Goal: Navigation & Orientation: Find specific page/section

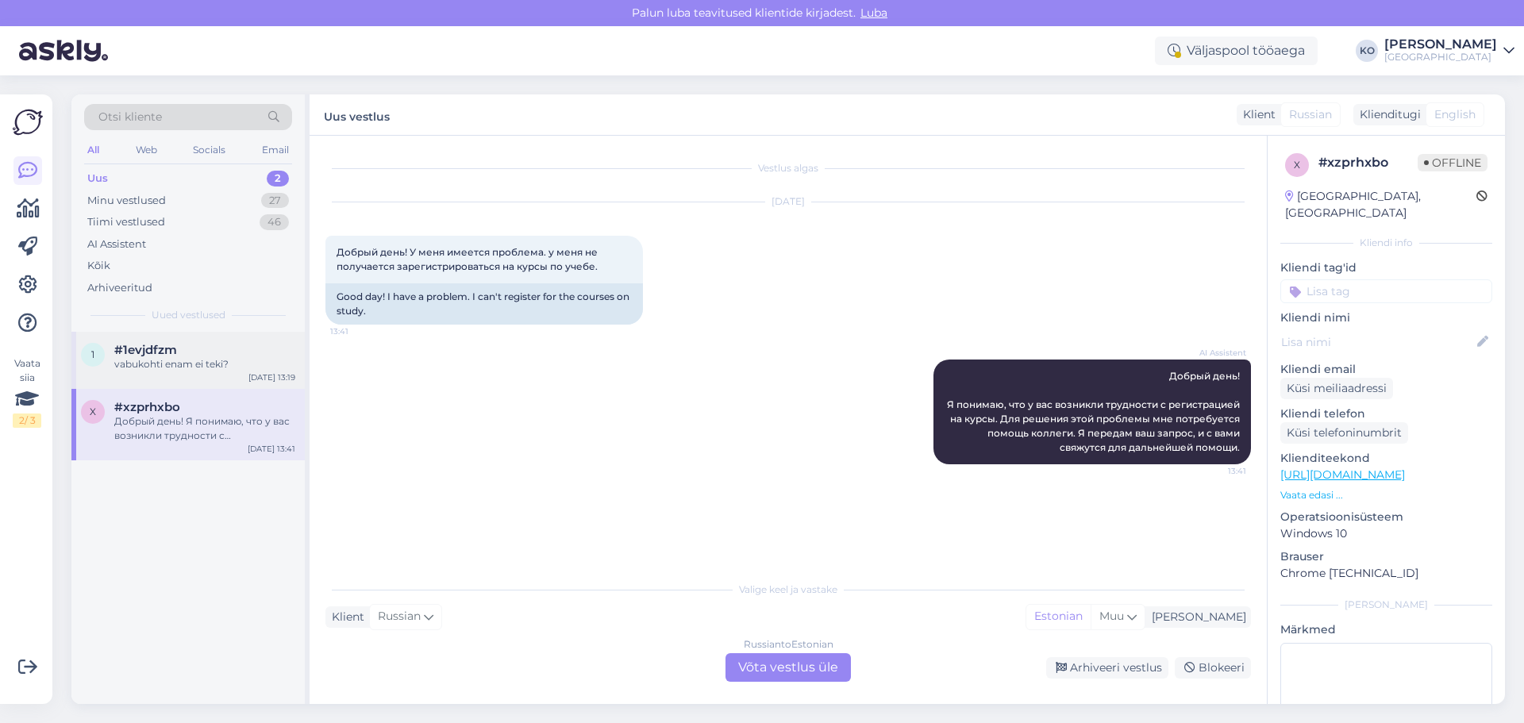
click at [193, 349] on div "#1evjdfzm" at bounding box center [204, 350] width 181 height 14
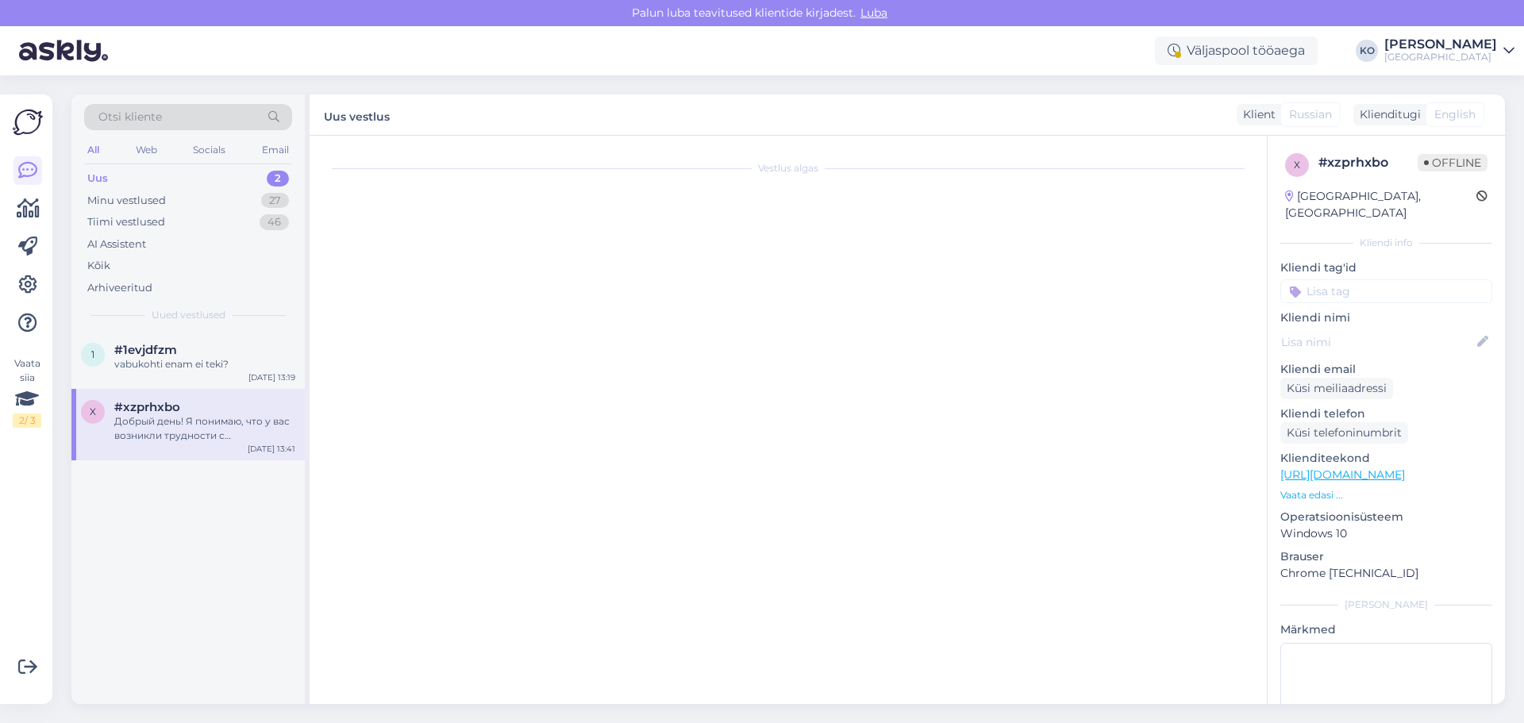
scroll to position [329, 0]
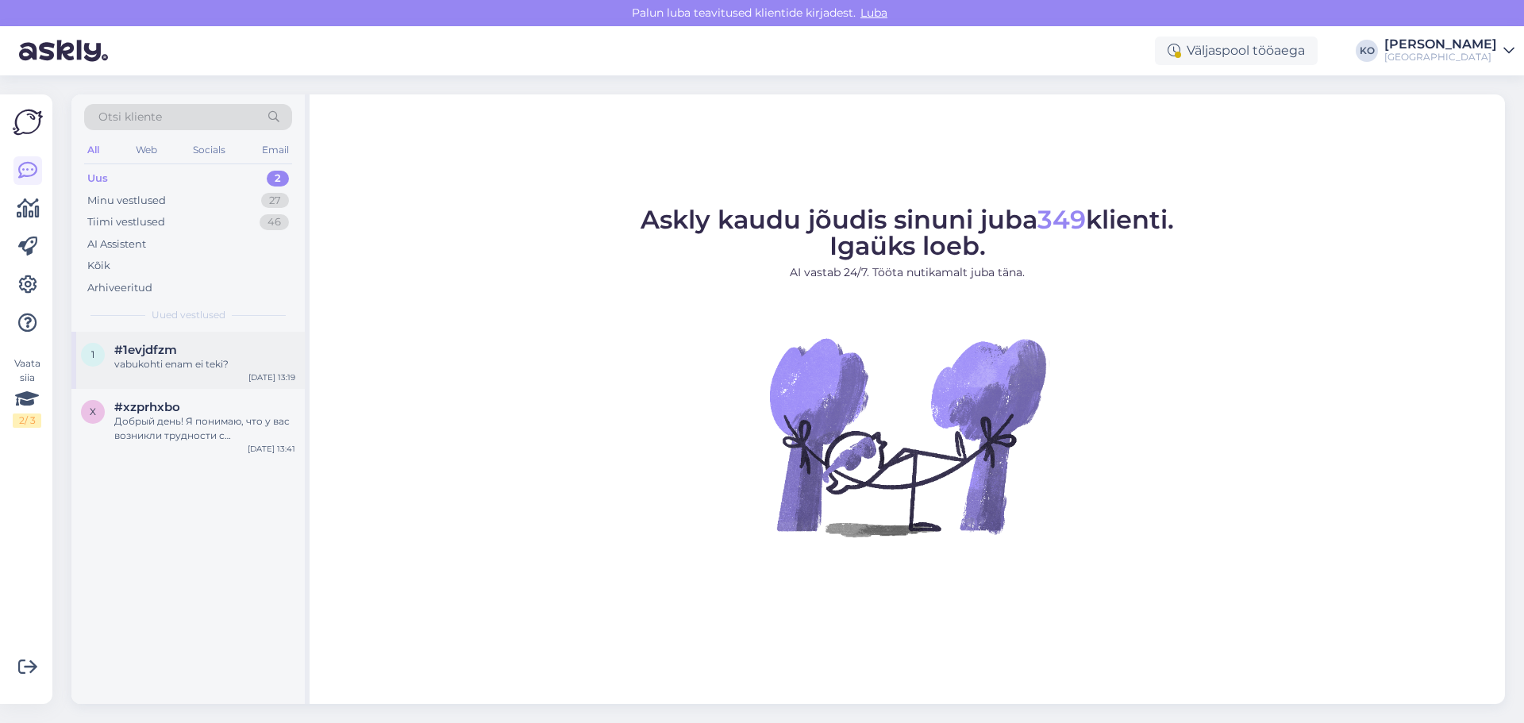
click at [202, 345] on div "#1evjdfzm" at bounding box center [204, 350] width 181 height 14
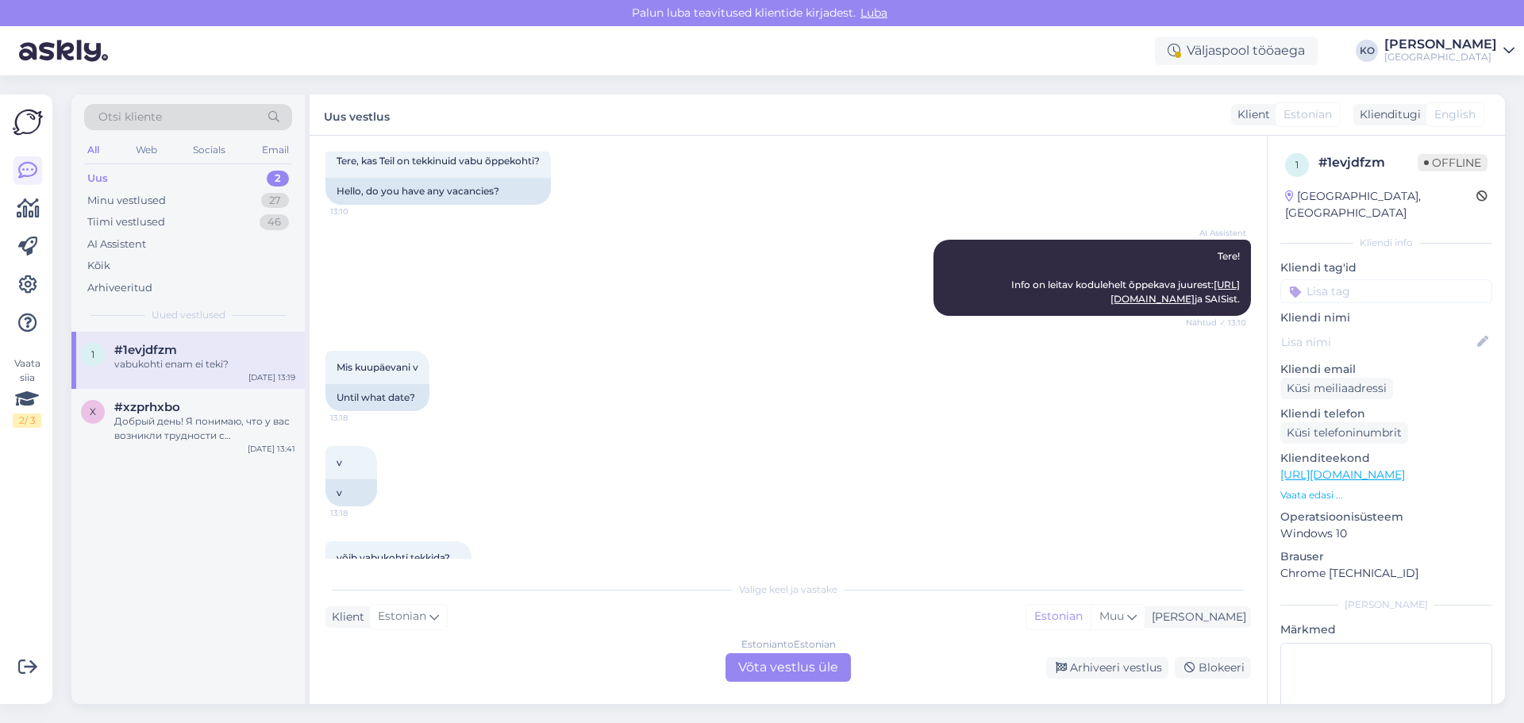
scroll to position [12, 0]
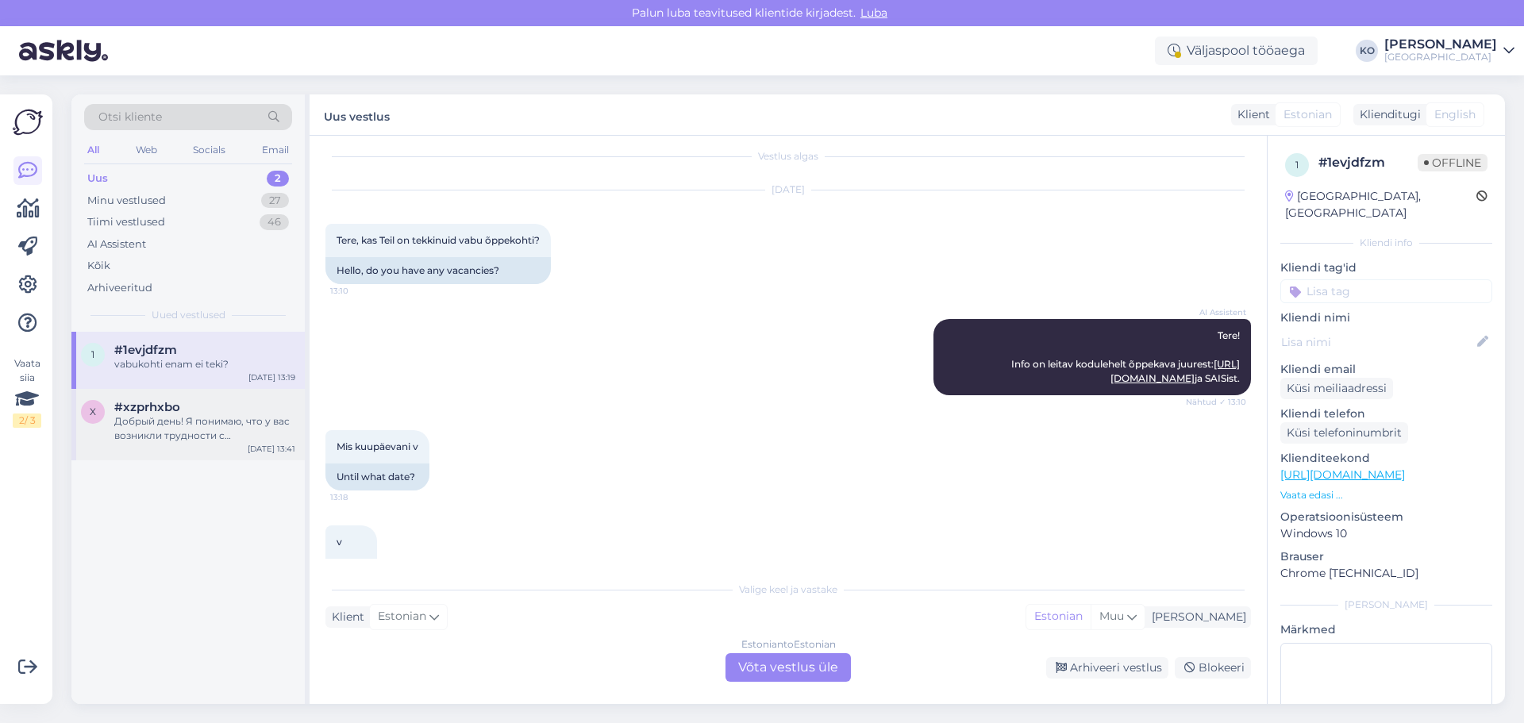
click at [204, 403] on div "#xzprhxbo" at bounding box center [204, 407] width 181 height 14
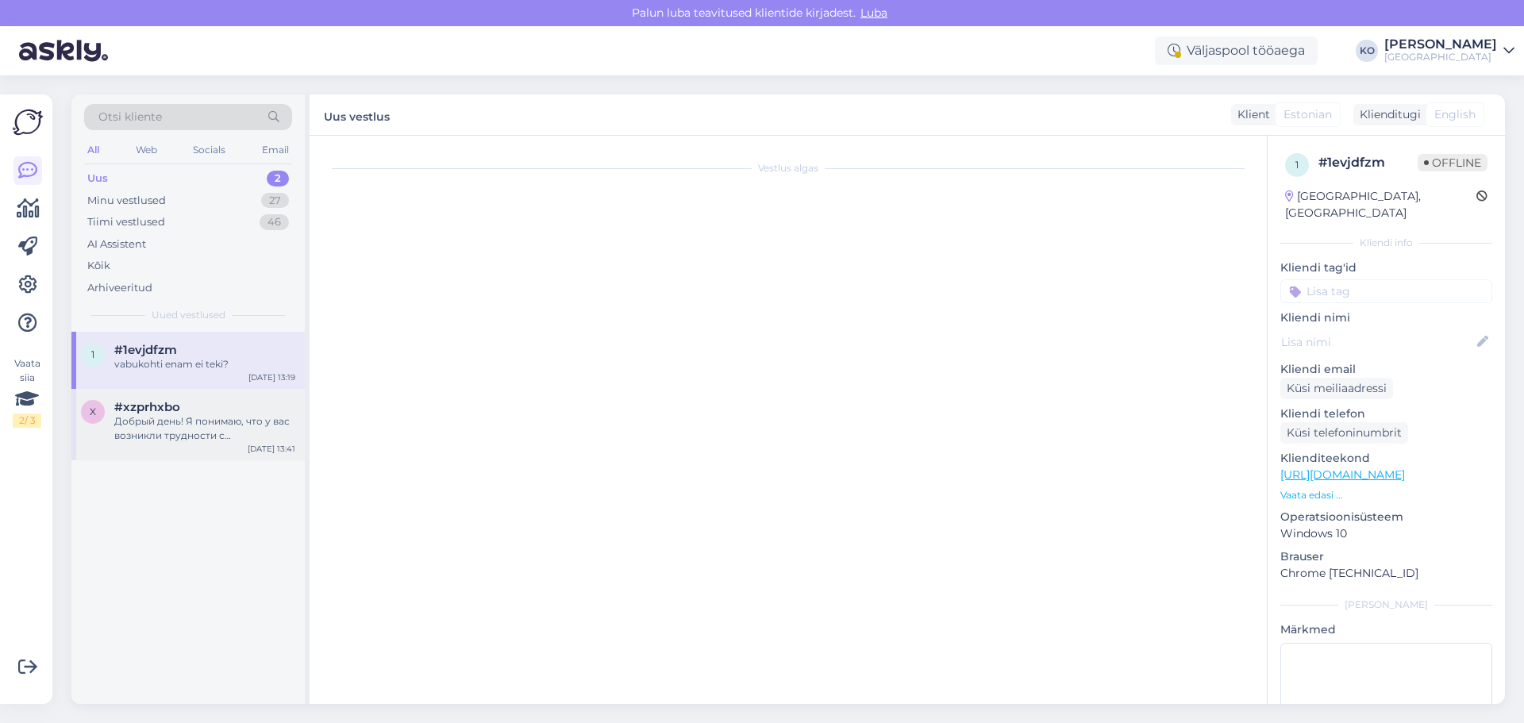
scroll to position [0, 0]
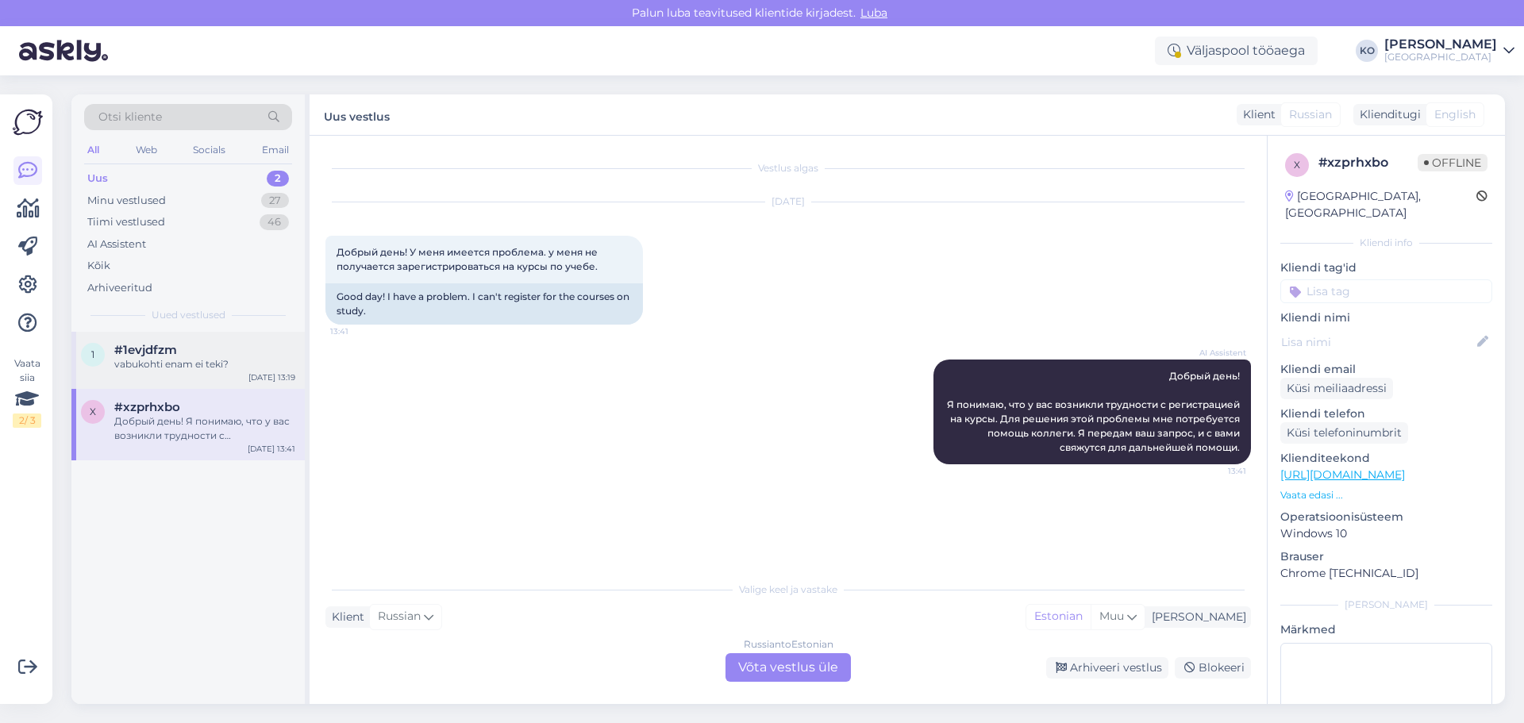
click at [213, 351] on div "#1evjdfzm" at bounding box center [204, 350] width 181 height 14
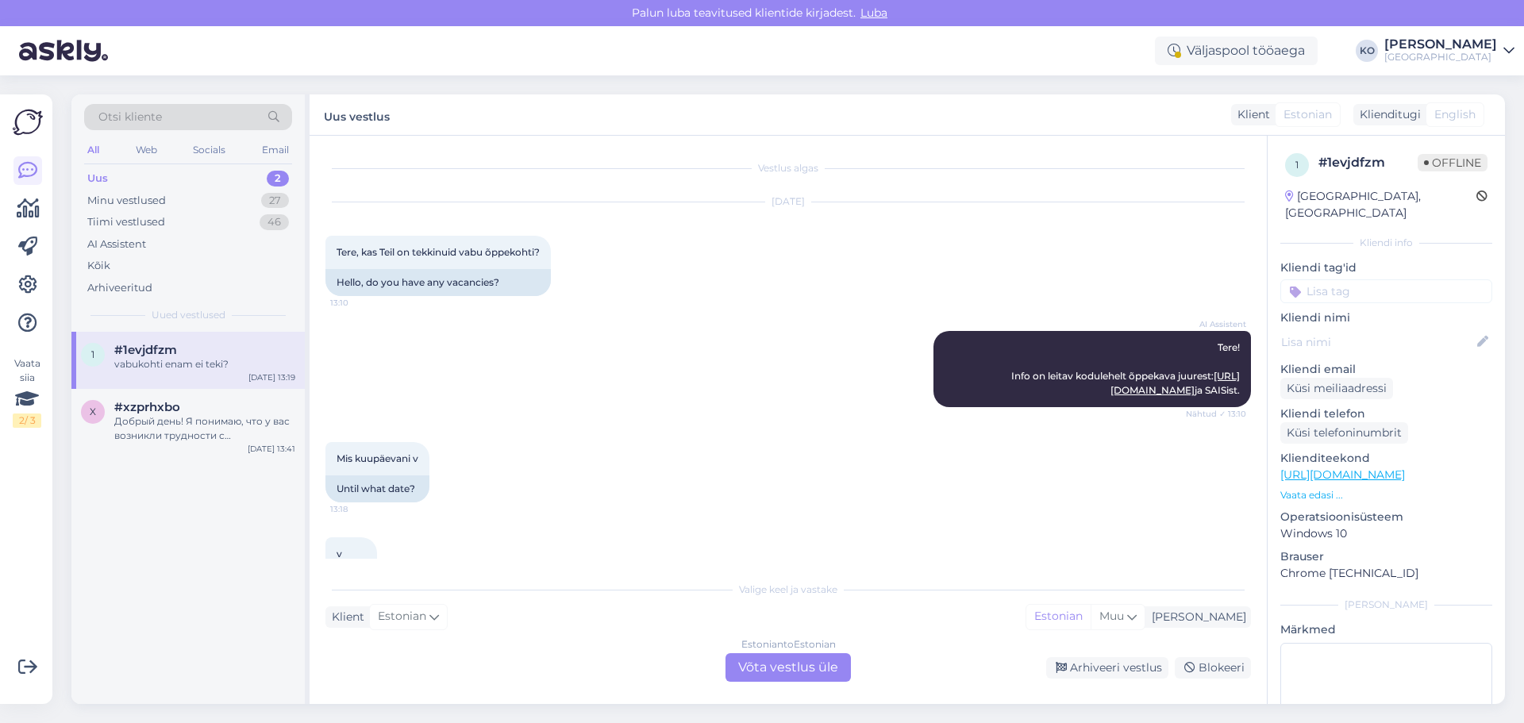
scroll to position [329, 0]
